Goal: Information Seeking & Learning: Learn about a topic

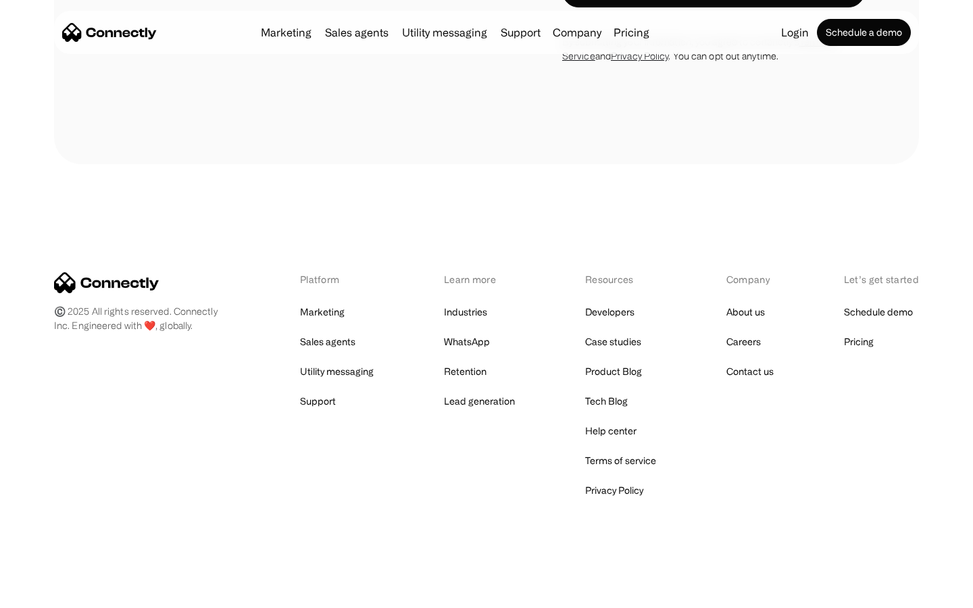
scroll to position [2285, 0]
